Goal: Communication & Community: Share content

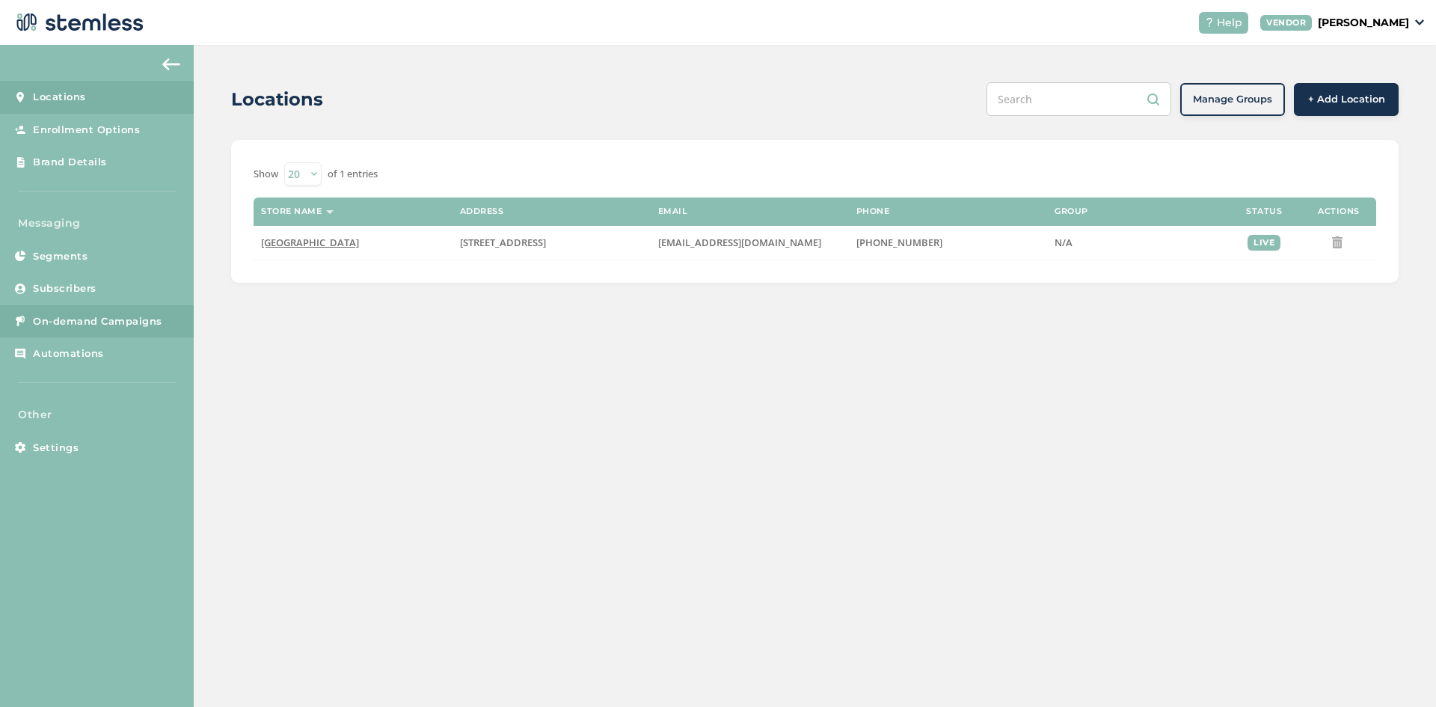
click at [75, 327] on span "On-demand Campaigns" at bounding box center [97, 321] width 129 height 15
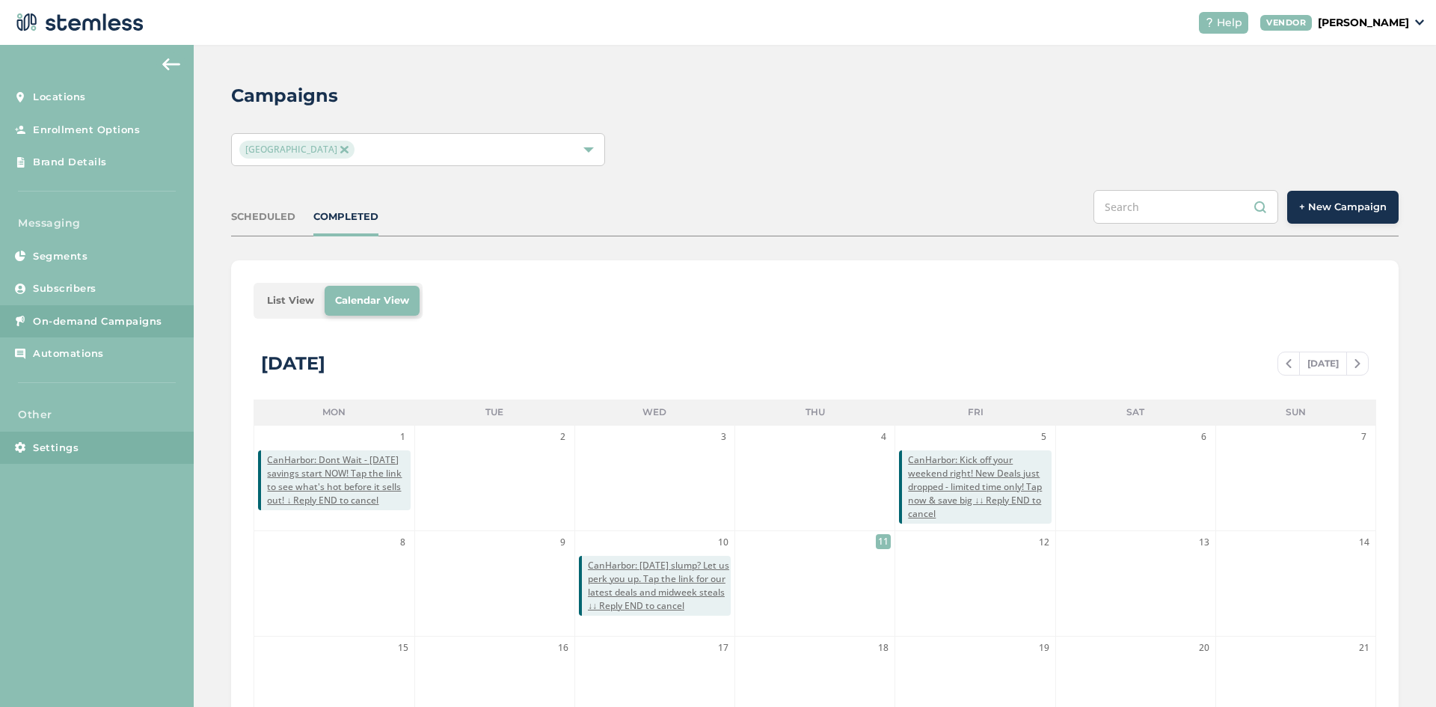
click at [60, 441] on span "Settings" at bounding box center [56, 447] width 46 height 15
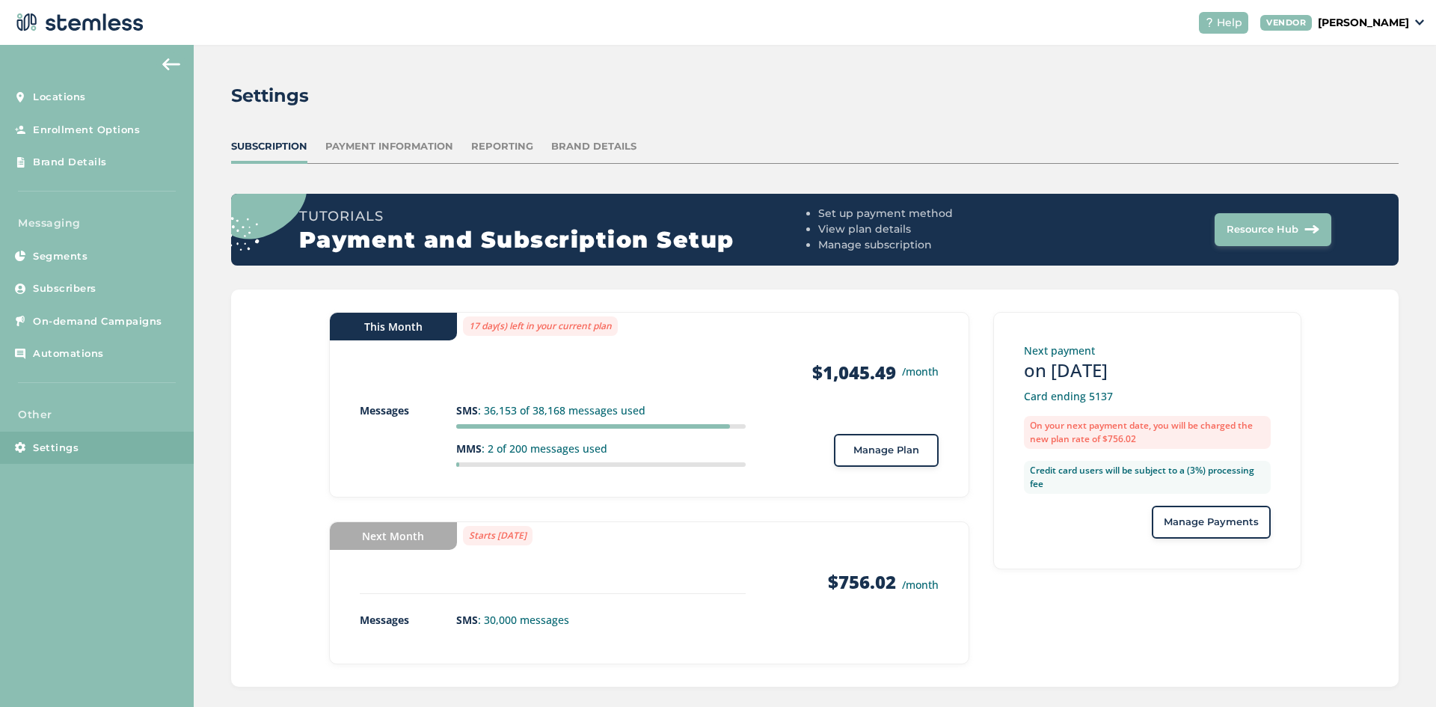
click at [853, 450] on span "Manage Plan" at bounding box center [886, 450] width 66 height 15
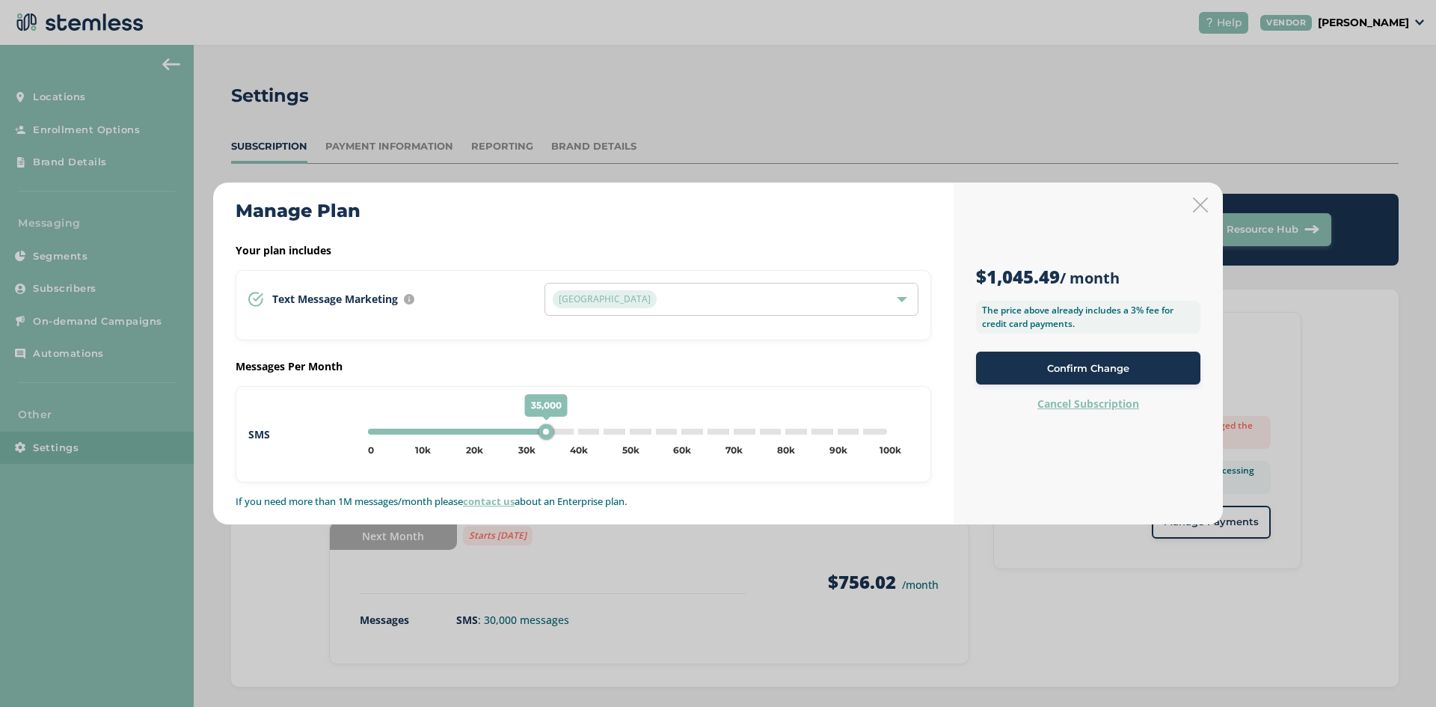
type input "40000"
drag, startPoint x: 530, startPoint y: 429, endPoint x: 577, endPoint y: 433, distance: 46.5
click at [577, 433] on div "40,000" at bounding box center [575, 431] width 15 height 15
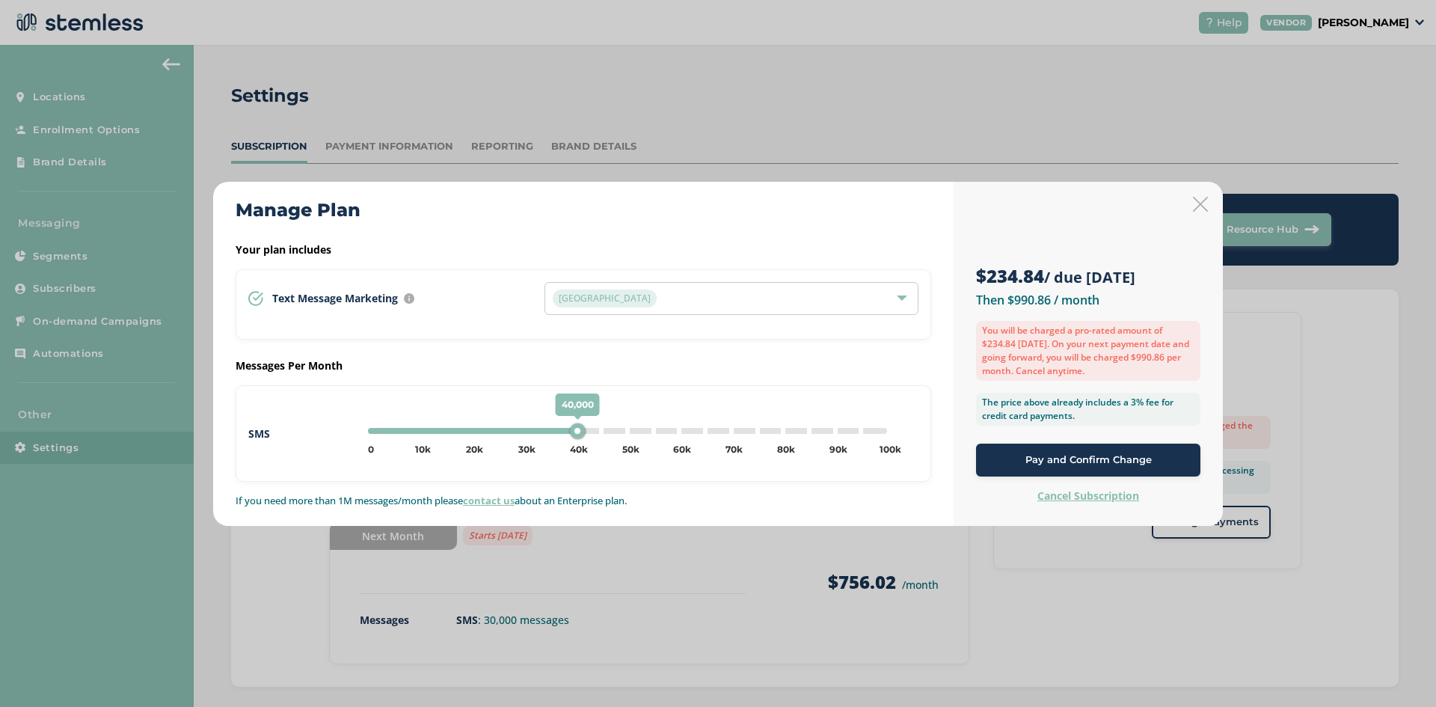
click at [1111, 461] on span "Pay and Confirm Change" at bounding box center [1088, 459] width 126 height 15
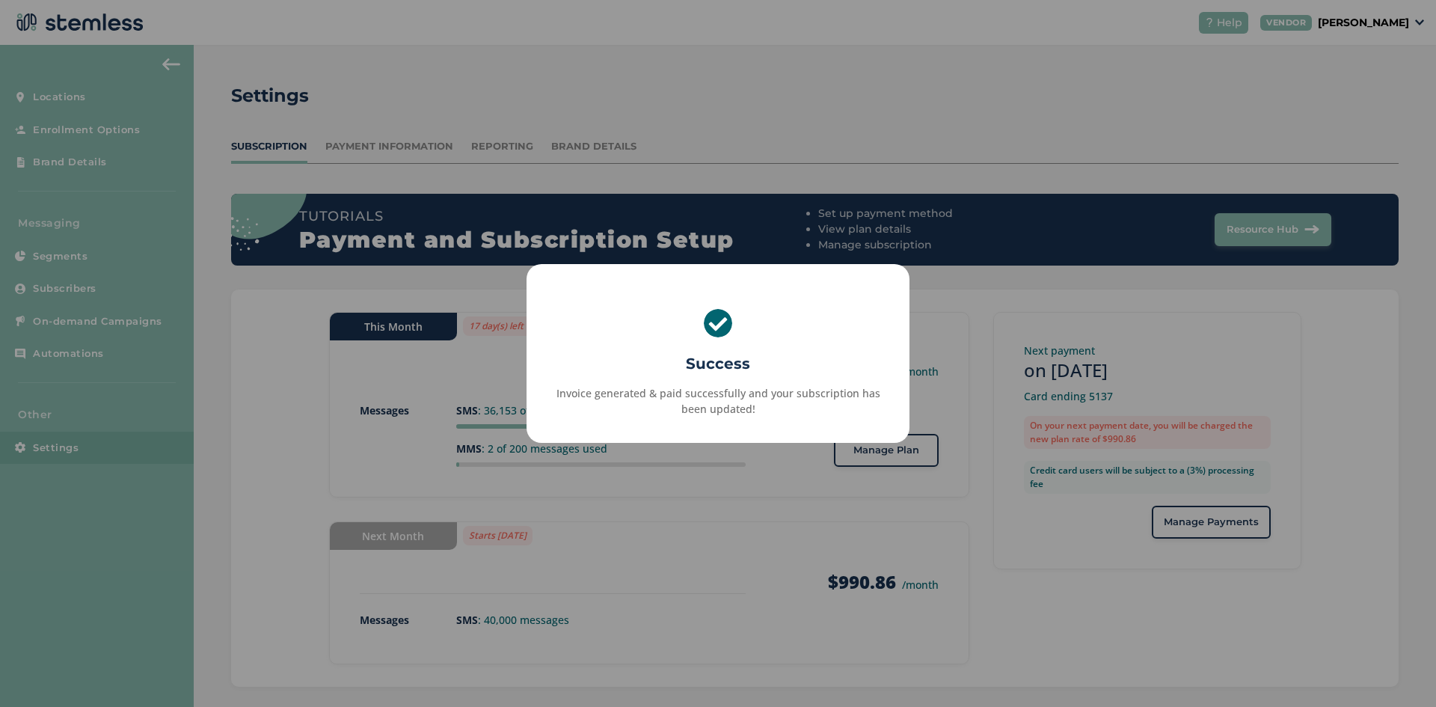
click at [764, 523] on div "× Success Invoice generated & paid successfully and your subscription has been …" at bounding box center [718, 353] width 1436 height 707
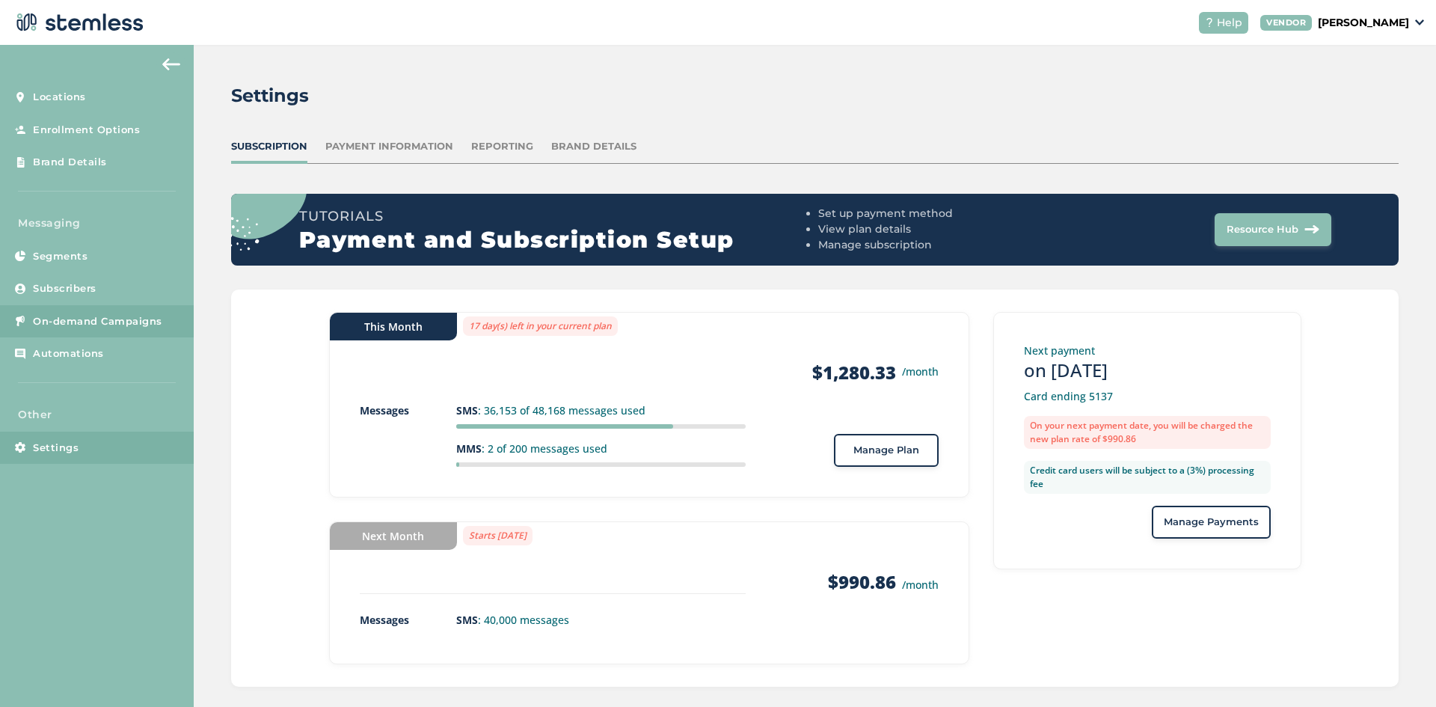
click at [105, 322] on span "On-demand Campaigns" at bounding box center [97, 321] width 129 height 15
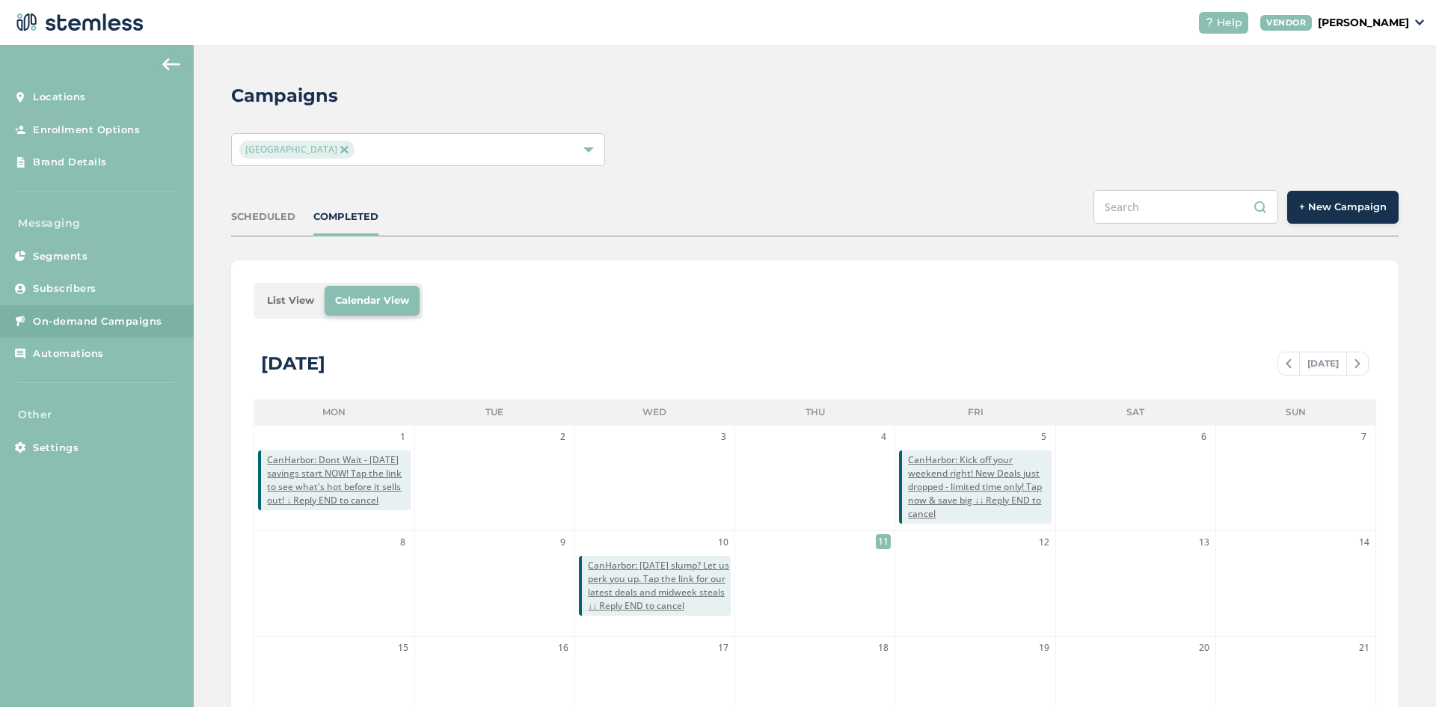
click at [1327, 222] on button "+ New Campaign" at bounding box center [1342, 207] width 111 height 33
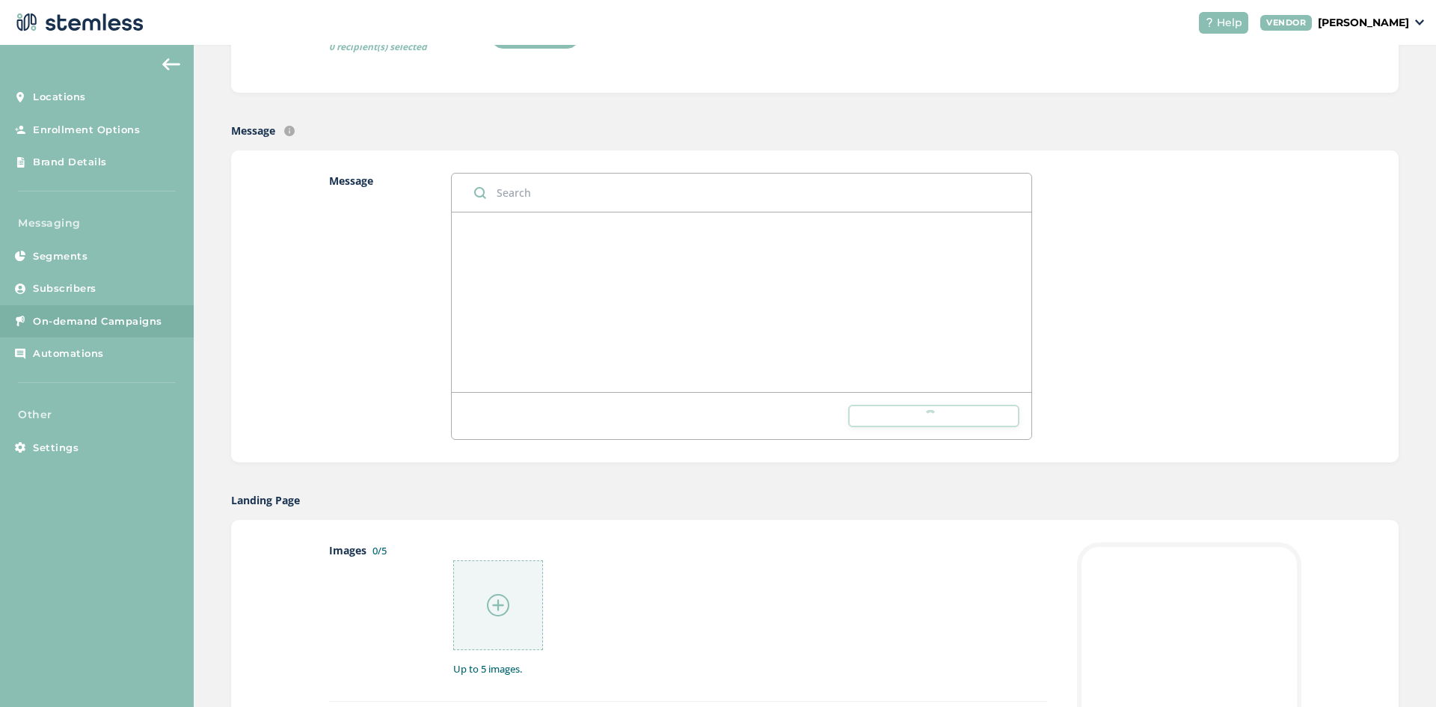
scroll to position [299, 0]
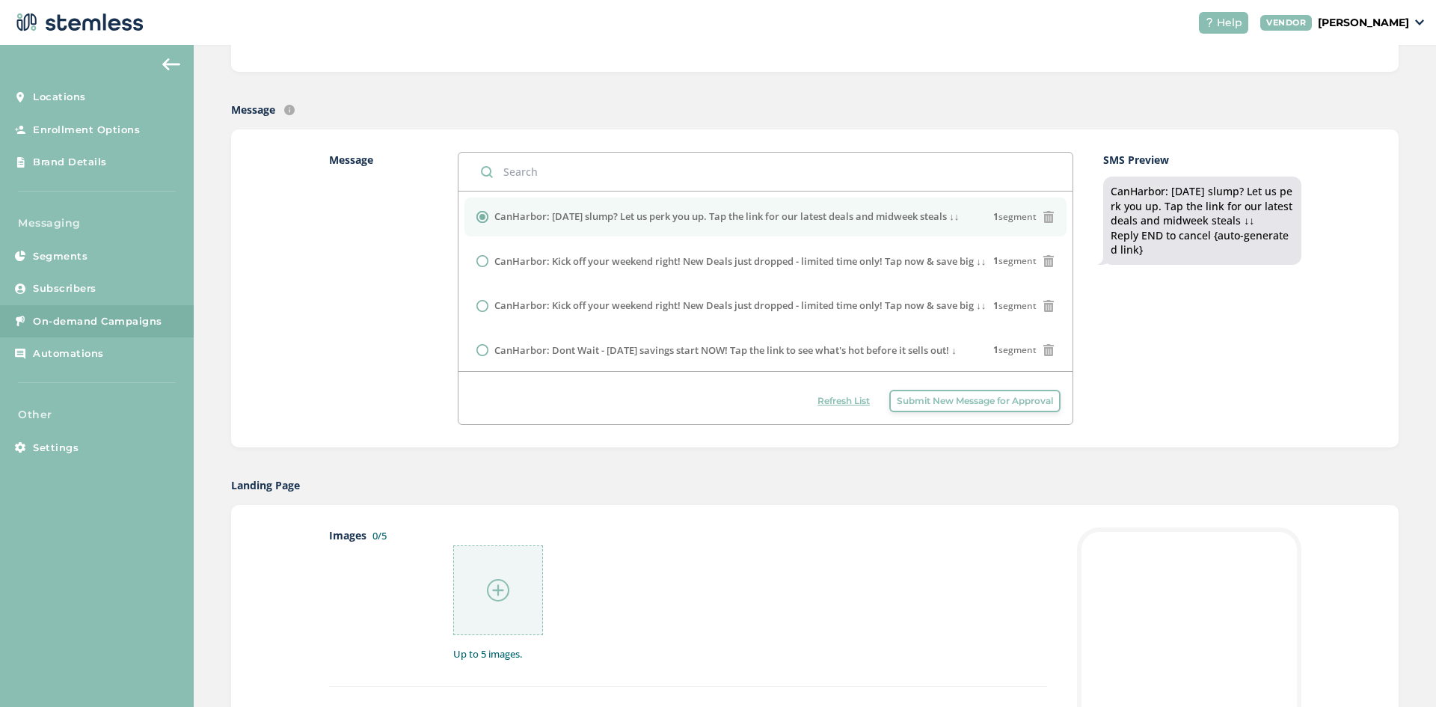
click at [936, 410] on button "Submit New Message for Approval" at bounding box center [974, 401] width 171 height 22
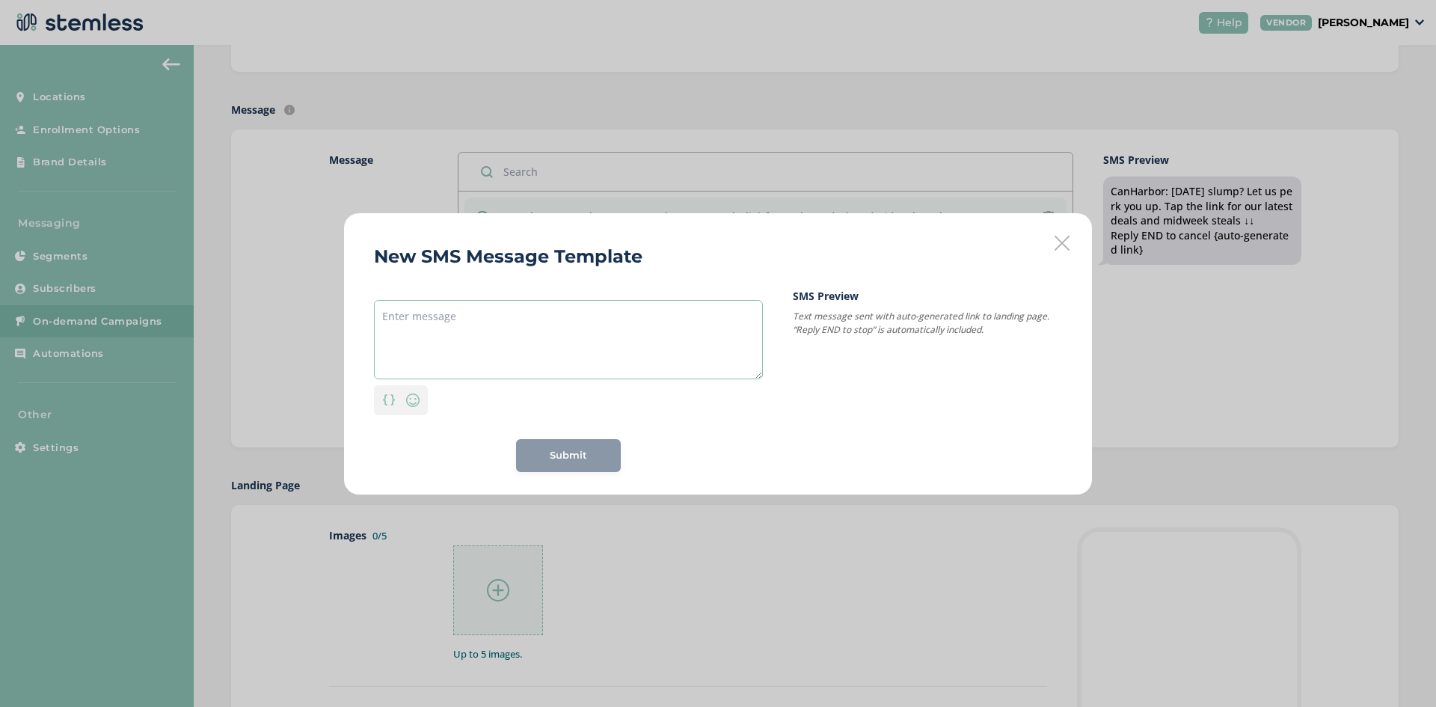
click at [440, 347] on textarea at bounding box center [568, 339] width 389 height 79
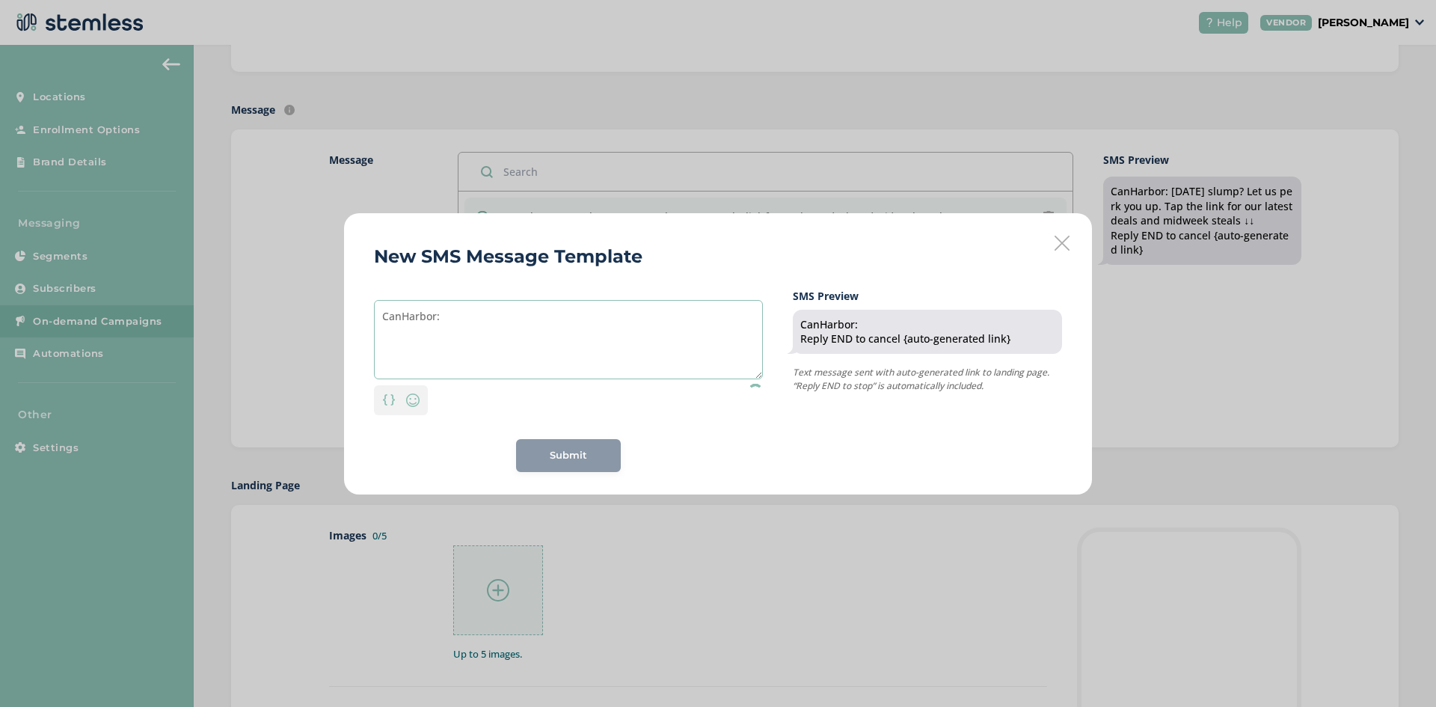
type textarea "CanHarbor:"
click at [614, 229] on div "New SMS Message Template CanHarbor: Personalization Emoji Submit SMS Preview Ca…" at bounding box center [718, 353] width 748 height 281
click at [1057, 246] on div "New SMS Message Template CanHarbor: Personalization Emoji 539 chars left; 1 seg…" at bounding box center [718, 353] width 748 height 281
click at [1063, 247] on icon at bounding box center [1061, 243] width 15 height 15
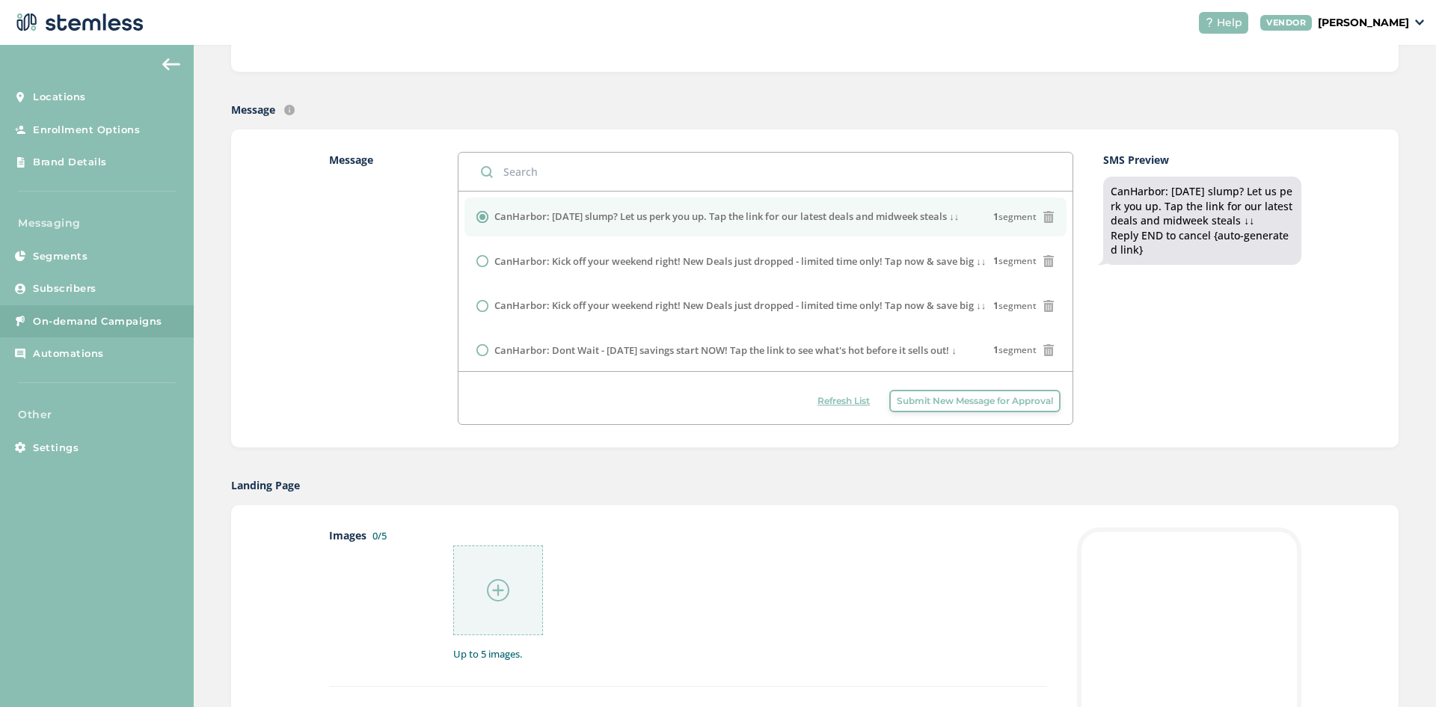
click at [998, 395] on span "Submit New Message for Approval" at bounding box center [975, 400] width 156 height 13
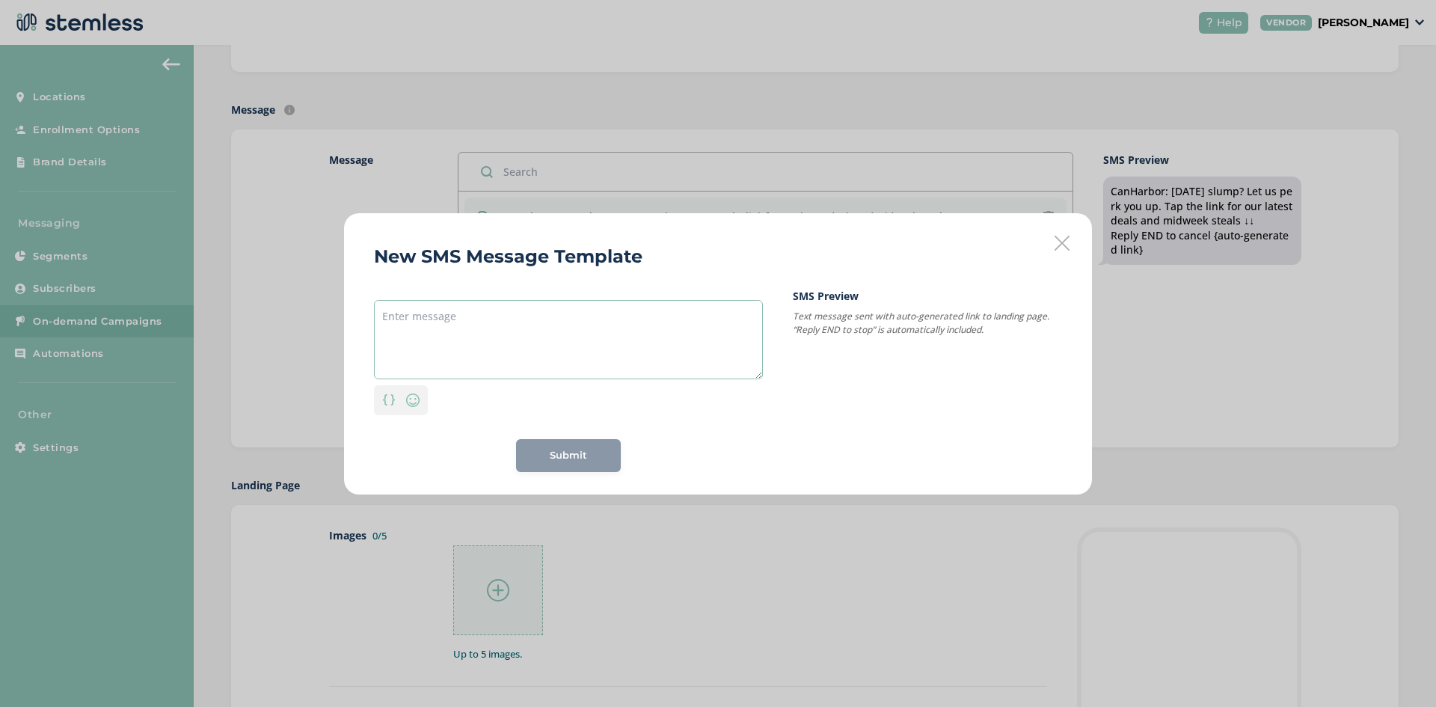
click at [519, 316] on textarea at bounding box center [568, 339] width 389 height 79
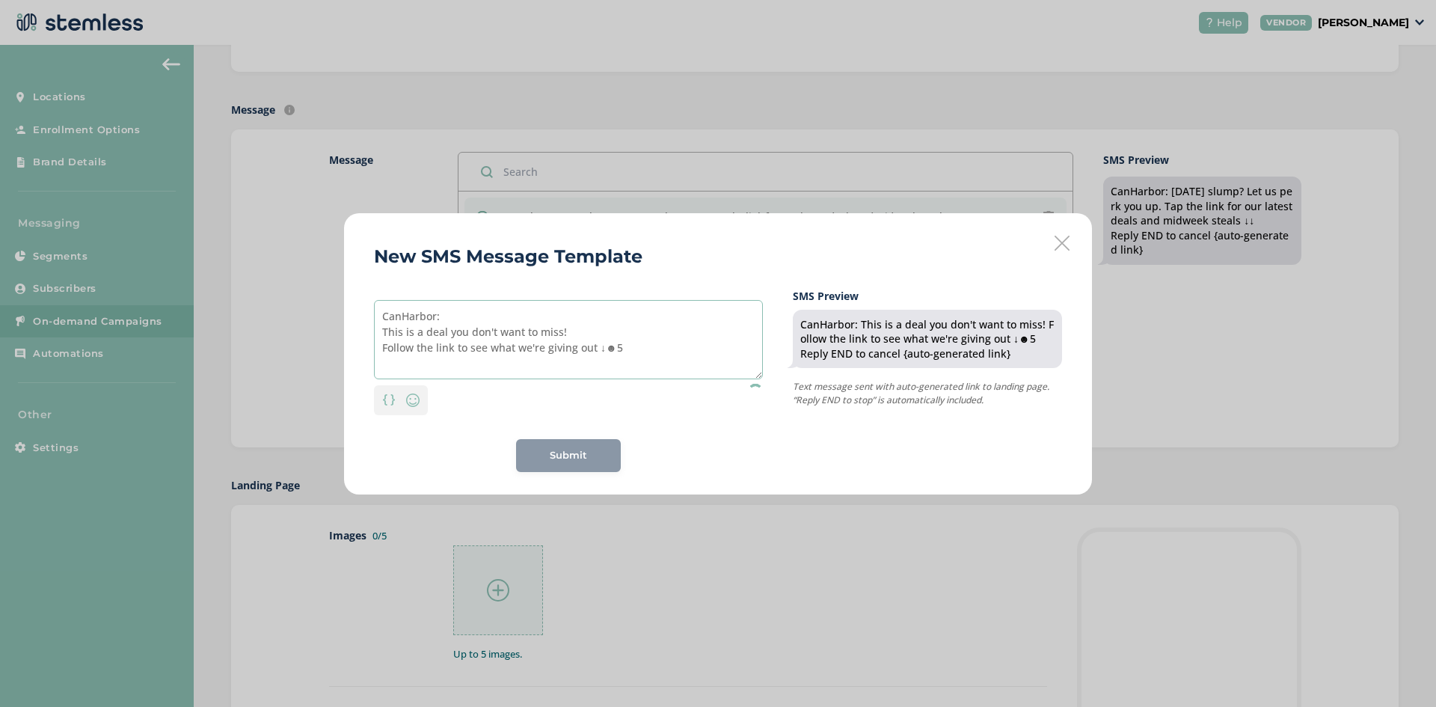
type textarea "CanHarbor: This is a deal you don't want to miss! Follow the link to see what w…"
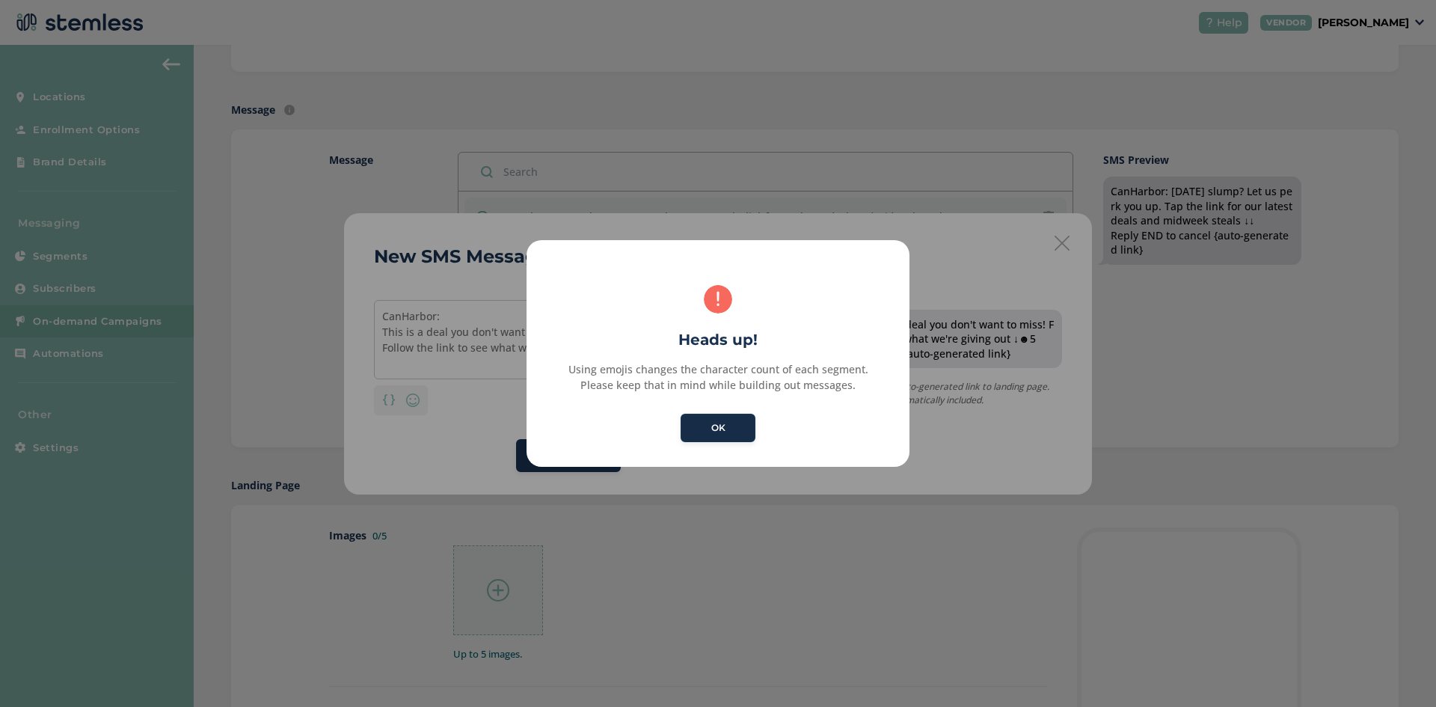
click at [726, 432] on button "OK" at bounding box center [718, 428] width 75 height 28
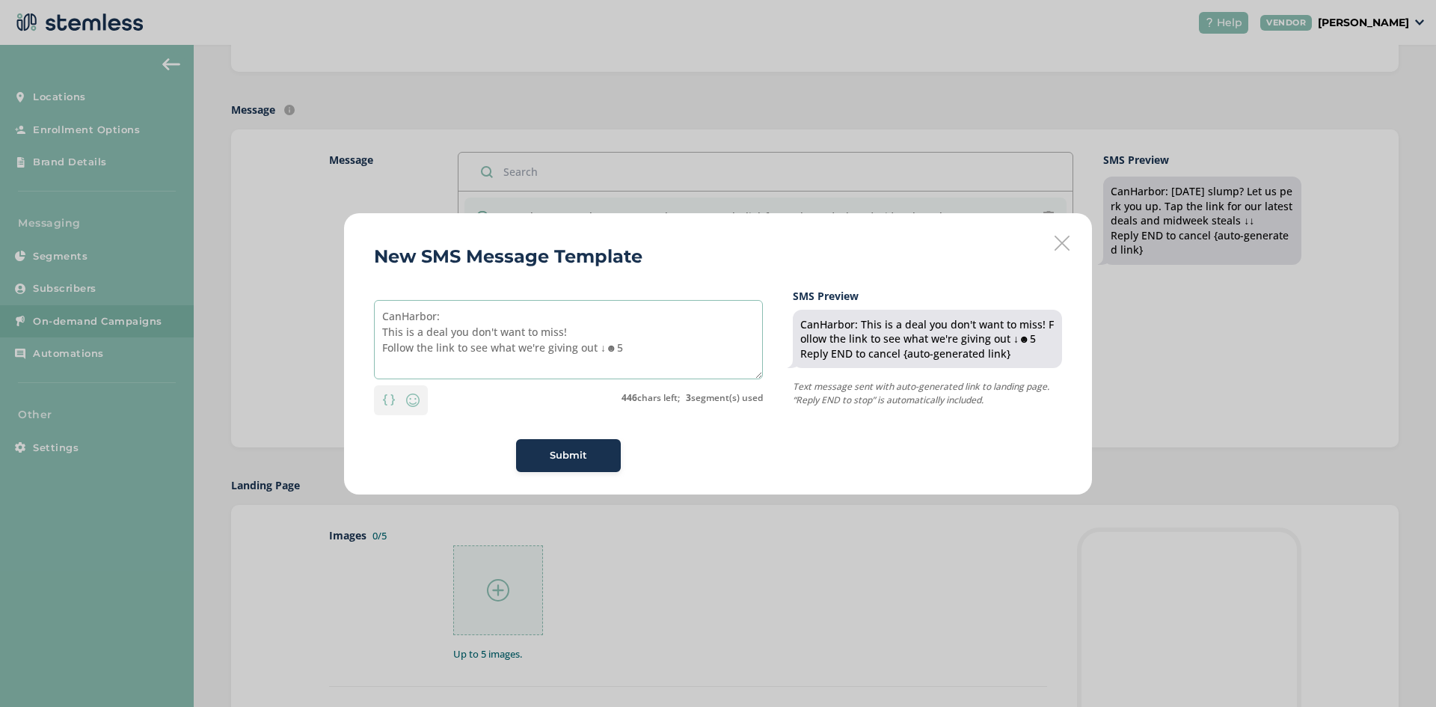
click at [657, 362] on textarea "CanHarbor: This is a deal you don't want to miss! Follow the link to see what w…" at bounding box center [568, 339] width 389 height 79
type textarea "CanHarbor: This is a deal you don't want to miss! Follow the link to see what w…"
click at [577, 457] on span "Submit" at bounding box center [568, 455] width 37 height 15
